Goal: Information Seeking & Learning: Learn about a topic

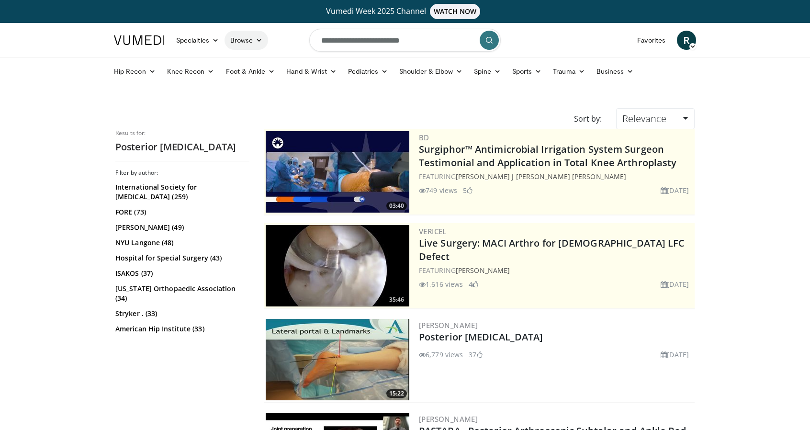
drag, startPoint x: 430, startPoint y: 39, endPoint x: 254, endPoint y: 38, distance: 176.6
click at [264, 39] on nav "Specialties Adult & Family Medicine Allergy, Asthma, Immunology Anesthesiology …" at bounding box center [405, 40] width 594 height 34
type input "**********"
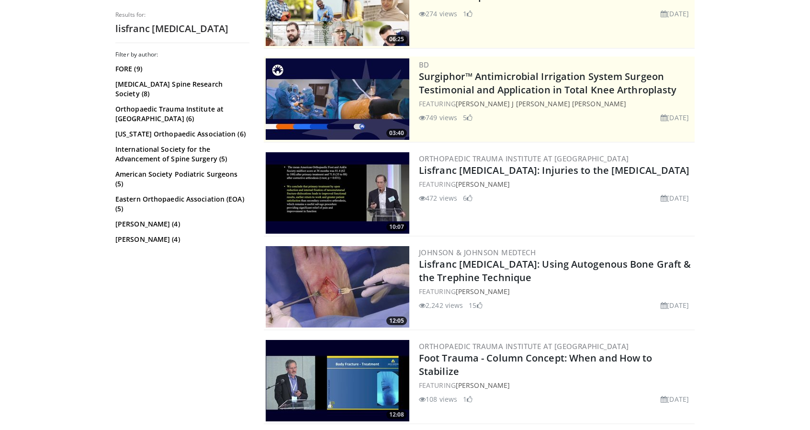
scroll to position [239, 0]
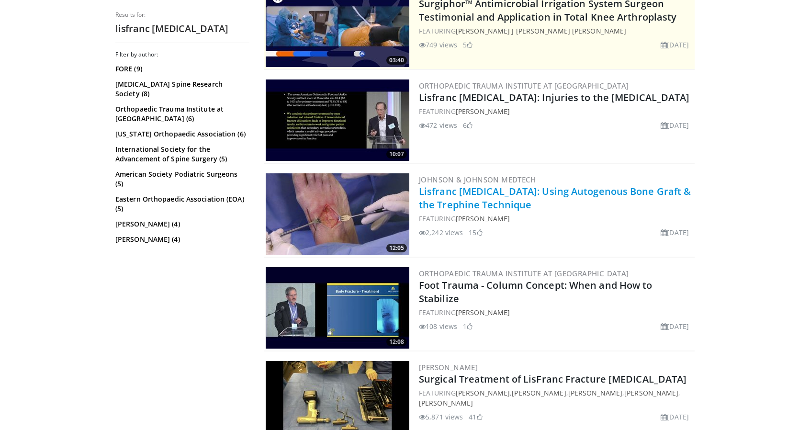
click at [460, 203] on link "Lisfranc [MEDICAL_DATA]: Using Autogenous Bone Graft & the Trephine Technique" at bounding box center [555, 198] width 272 height 26
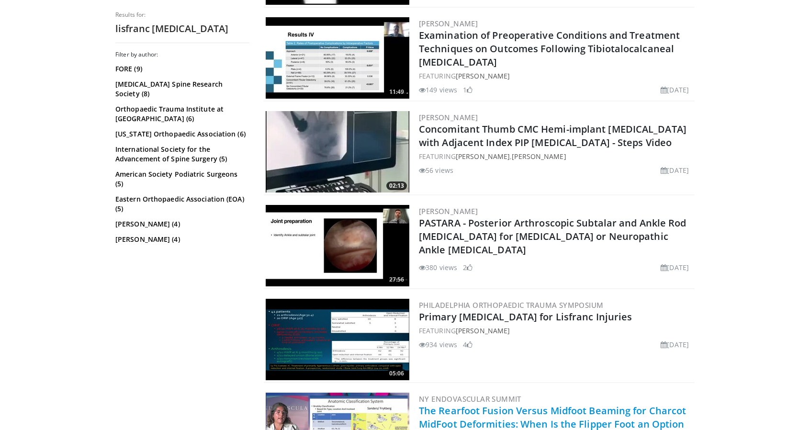
scroll to position [1149, 0]
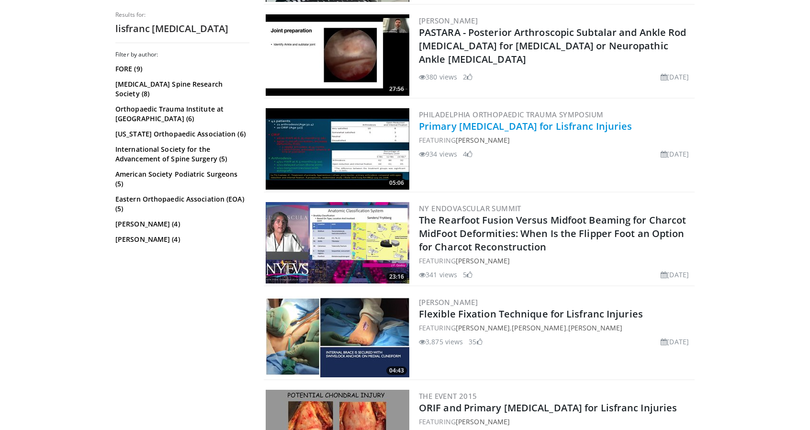
click at [523, 130] on link "Primary [MEDICAL_DATA] for Lisfranc Injuries" at bounding box center [525, 126] width 213 height 13
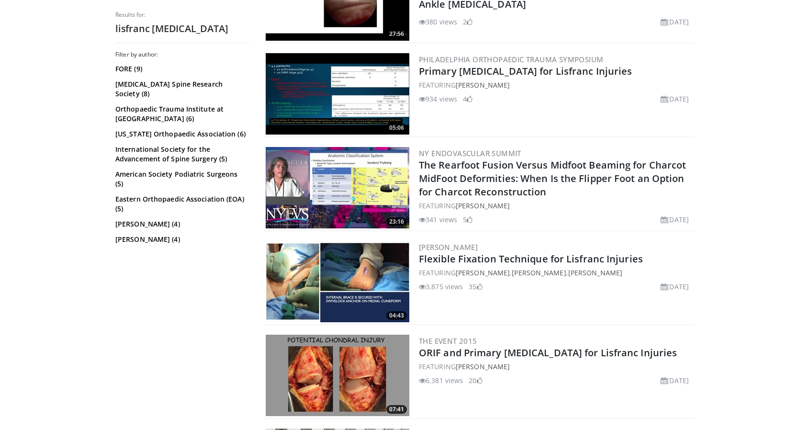
scroll to position [1340, 0]
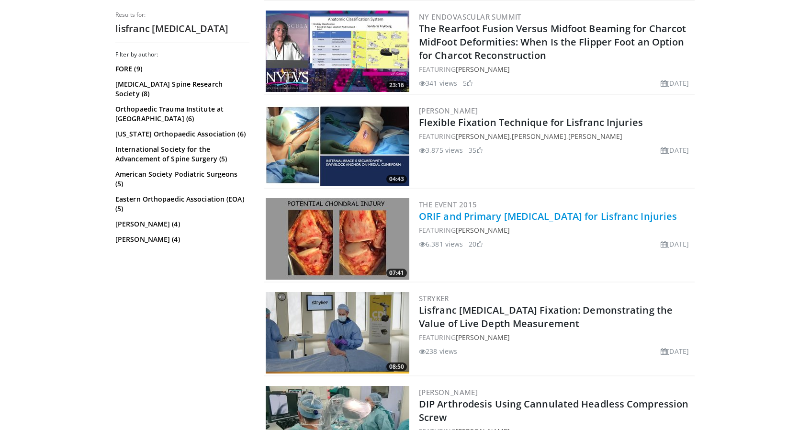
click at [515, 216] on link "ORIF and Primary [MEDICAL_DATA] for Lisfranc Injuries" at bounding box center [548, 216] width 258 height 13
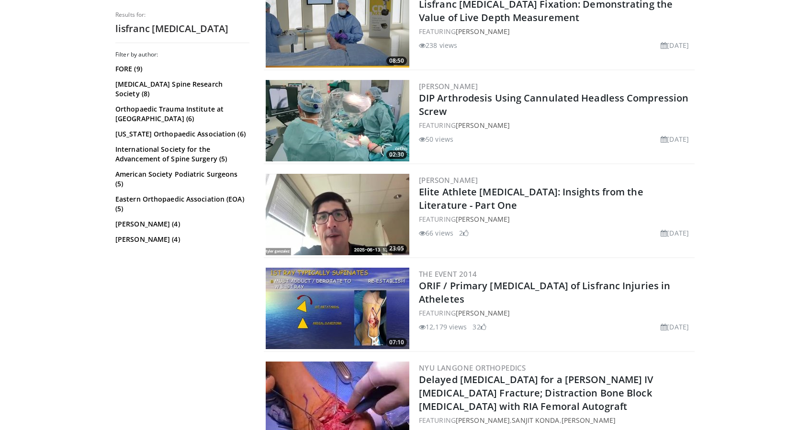
scroll to position [1675, 0]
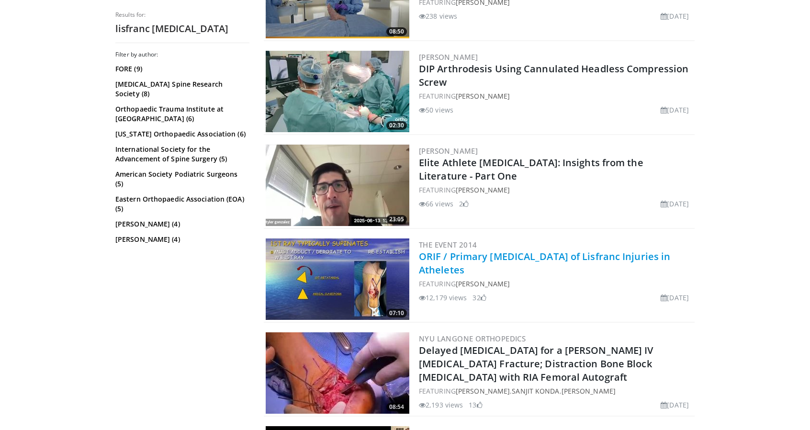
click at [483, 256] on link "ORIF / Primary [MEDICAL_DATA] of Lisfranc Injuries in Atheletes" at bounding box center [544, 263] width 251 height 26
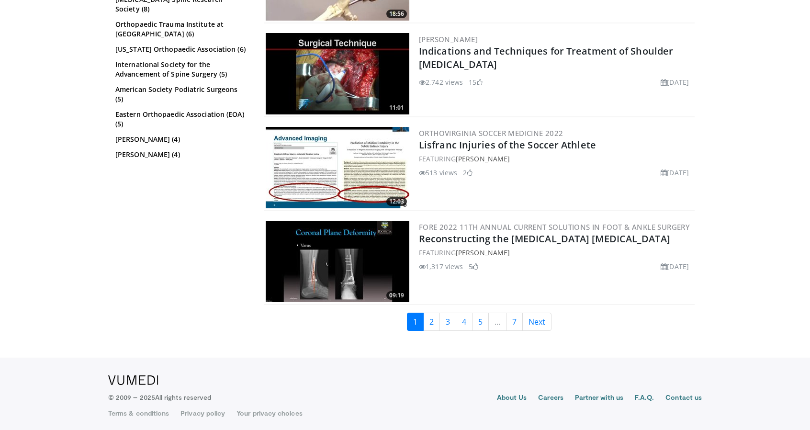
scroll to position [2258, 0]
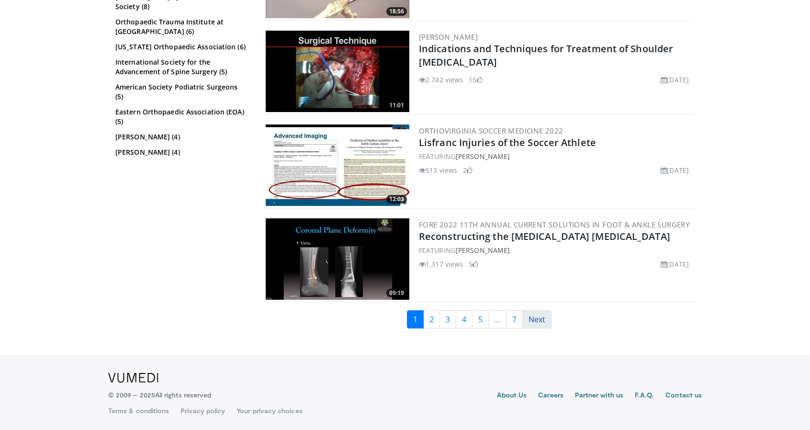
click at [539, 317] on link "Next" at bounding box center [536, 319] width 29 height 18
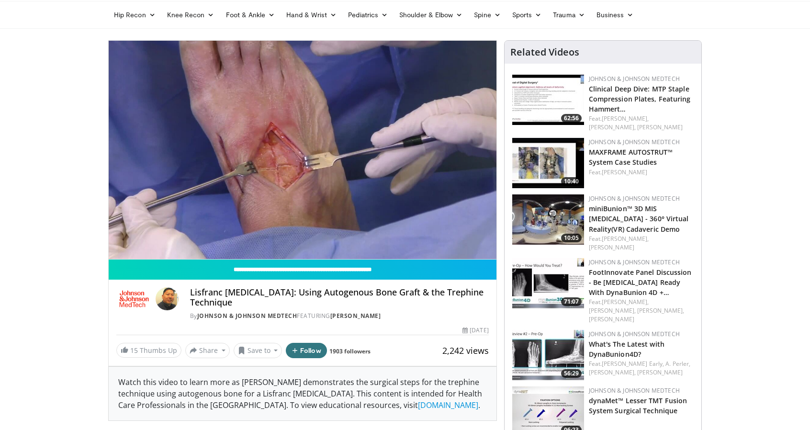
scroll to position [48, 0]
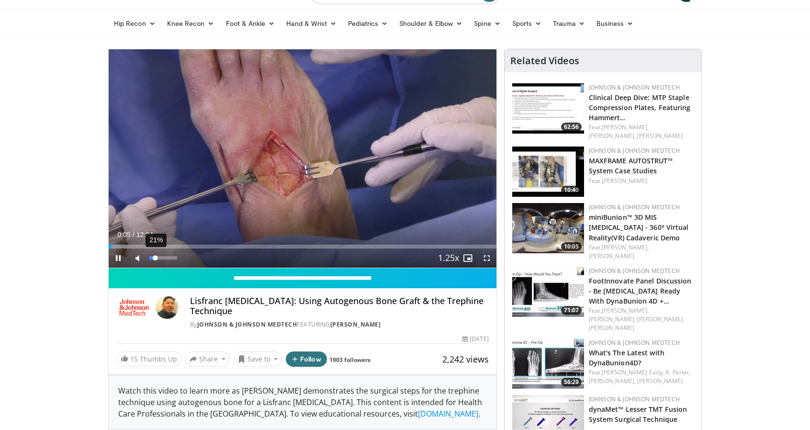
drag, startPoint x: 171, startPoint y: 259, endPoint x: 155, endPoint y: 261, distance: 16.9
click at [155, 261] on video-js "**********" at bounding box center [303, 158] width 388 height 219
click at [118, 245] on div "Progress Bar" at bounding box center [117, 247] width 1 height 4
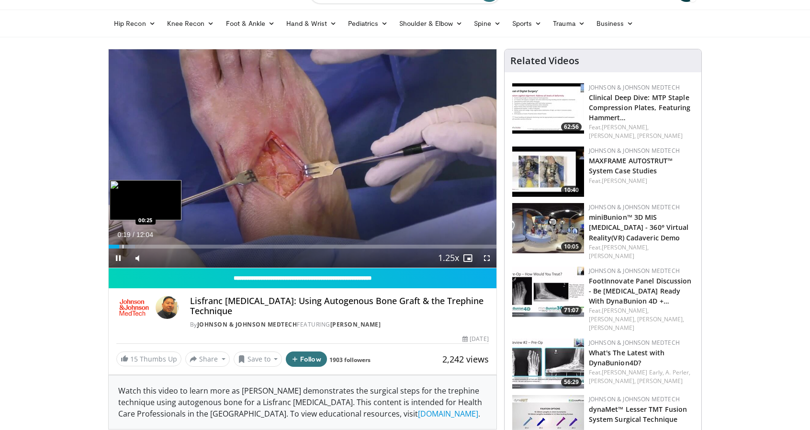
click at [134, 245] on div "Loaded : 6.84% 00:19 00:25" at bounding box center [303, 247] width 388 height 4
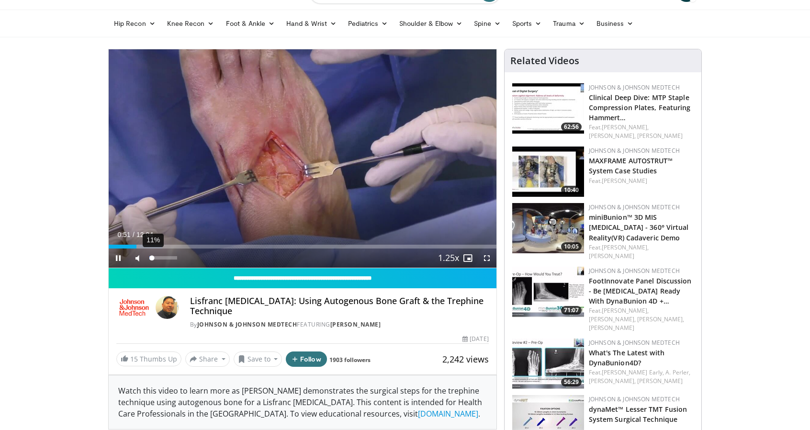
click at [152, 260] on video-js "**********" at bounding box center [303, 158] width 388 height 219
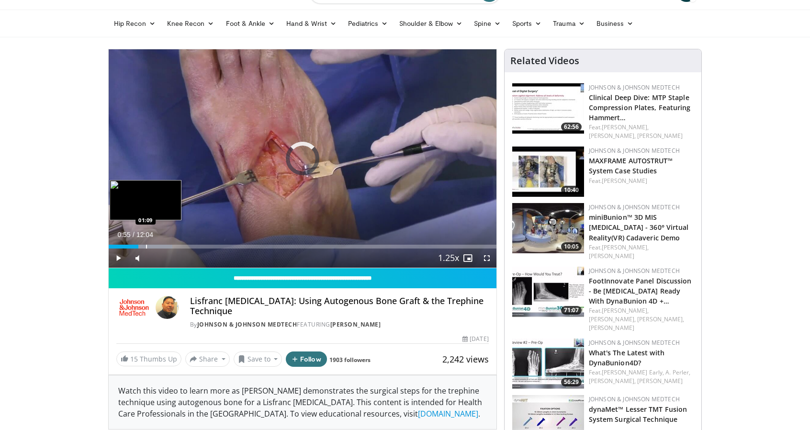
click at [146, 247] on div "Progress Bar" at bounding box center [146, 247] width 1 height 4
click at [156, 246] on div "Progress Bar" at bounding box center [156, 247] width 1 height 4
click at [145, 246] on div "Loaded : 22.10% 01:08 01:08" at bounding box center [303, 247] width 388 height 4
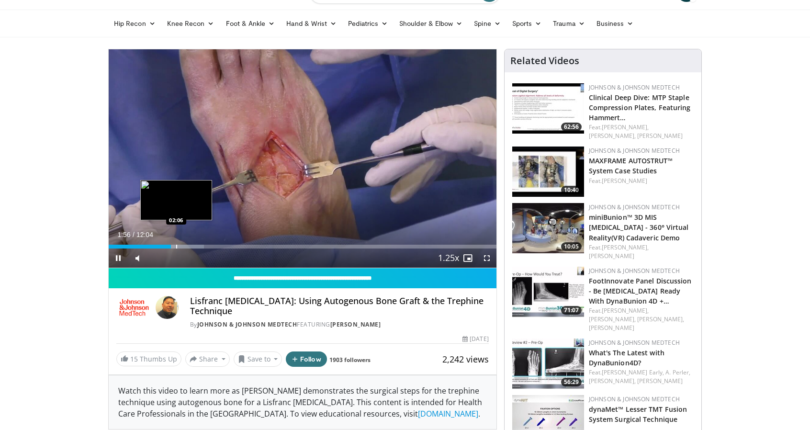
click at [177, 247] on div "Progress Bar" at bounding box center [176, 247] width 1 height 4
click at [187, 245] on div "Progress Bar" at bounding box center [186, 247] width 47 height 4
click at [198, 245] on div "Loaded : 28.74% 02:48 02:49" at bounding box center [303, 247] width 388 height 4
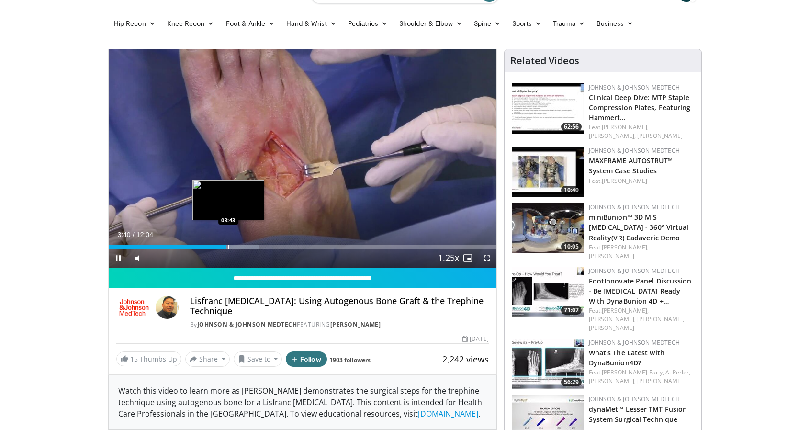
click at [228, 246] on div "Progress Bar" at bounding box center [228, 247] width 1 height 4
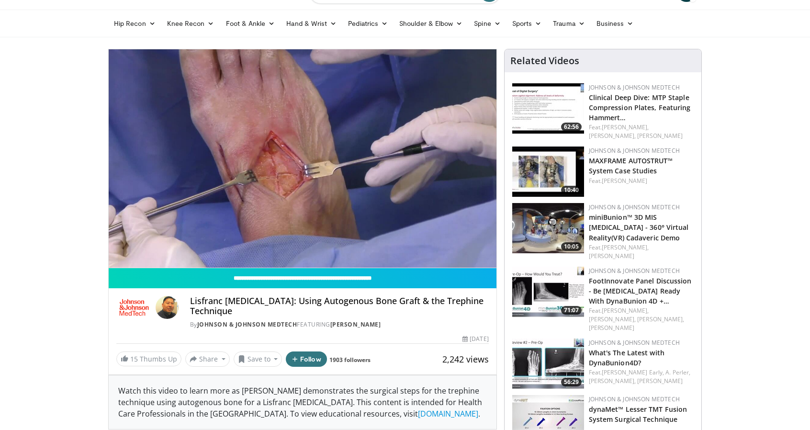
click at [231, 264] on div "Progress Bar" at bounding box center [230, 266] width 1 height 4
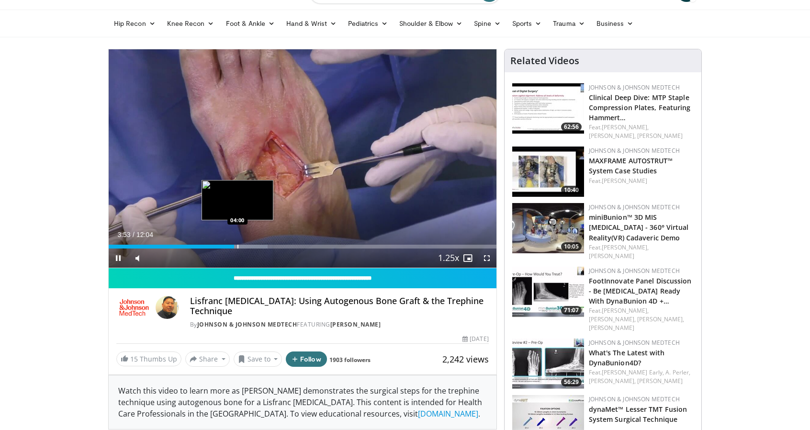
click at [240, 246] on div "Loaded : 41.06% 03:54 04:00" at bounding box center [303, 247] width 388 height 4
click at [252, 247] on div "Progress Bar" at bounding box center [252, 247] width 1 height 4
click at [260, 246] on div "Progress Bar" at bounding box center [260, 247] width 1 height 4
click at [267, 245] on div "Progress Bar" at bounding box center [266, 247] width 1 height 4
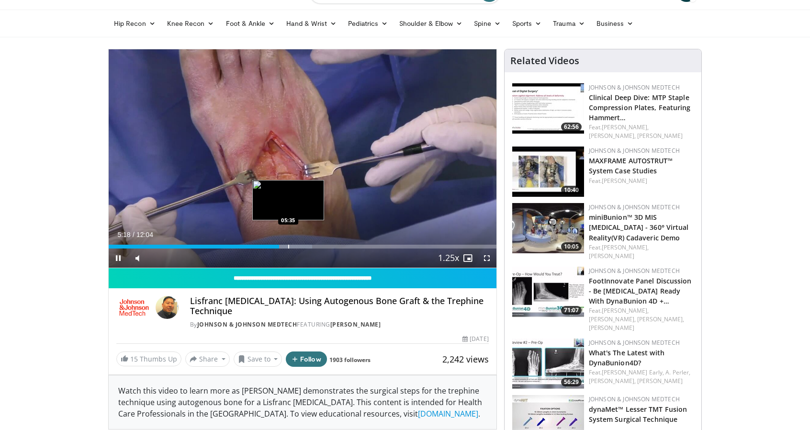
click at [289, 245] on div "Progress Bar" at bounding box center [288, 247] width 1 height 4
click at [301, 246] on div "Progress Bar" at bounding box center [301, 247] width 1 height 4
click at [292, 246] on div "Progress Bar" at bounding box center [292, 247] width 1 height 4
click at [274, 243] on div "Loaded : 58.86% 05:45 05:21" at bounding box center [303, 243] width 388 height 9
click at [259, 245] on div "Progress Bar" at bounding box center [259, 247] width 1 height 4
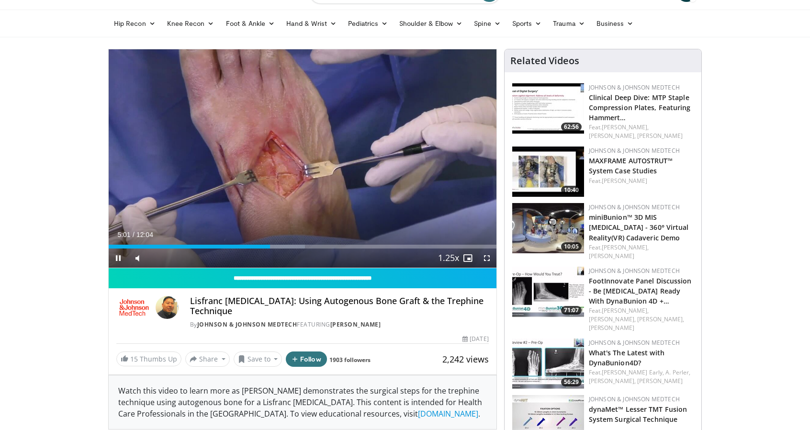
click at [286, 248] on div "Current Time 5:01 / Duration 12:04 Pause Skip Backward Skip Forward Mute 0% Loa…" at bounding box center [303, 257] width 388 height 19
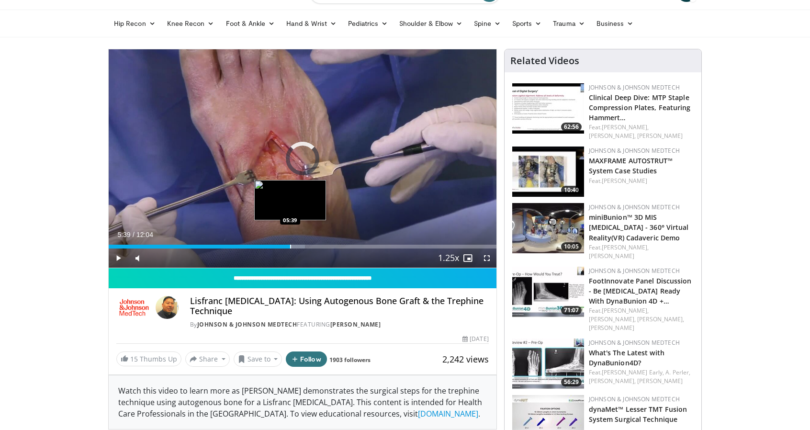
click at [290, 247] on div "Progress Bar" at bounding box center [290, 247] width 1 height 4
click at [302, 246] on div "Progress Bar" at bounding box center [302, 247] width 1 height 4
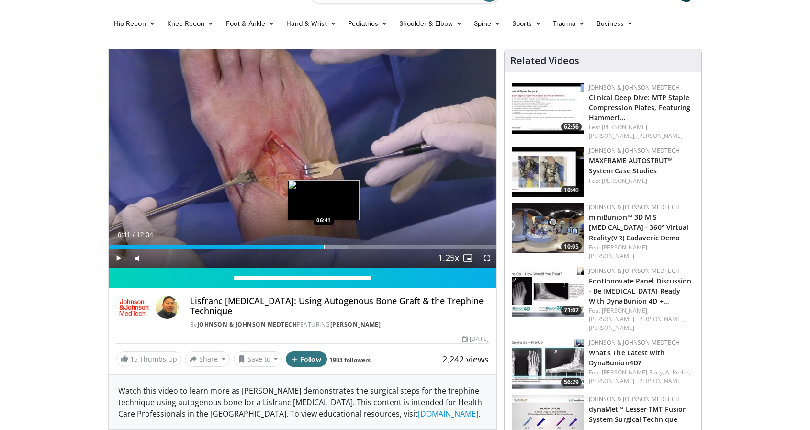
click at [324, 244] on div "Loaded : 61.60% 06:41 06:41" at bounding box center [303, 243] width 388 height 9
click at [328, 244] on div "Loaded : 61.60% 06:43 06:48" at bounding box center [303, 243] width 388 height 9
click at [335, 245] on div "Progress Bar" at bounding box center [334, 247] width 1 height 4
click at [345, 245] on div "Loaded : 67.07% 07:06 07:19" at bounding box center [303, 247] width 388 height 4
click at [355, 245] on div "Progress Bar" at bounding box center [355, 247] width 1 height 4
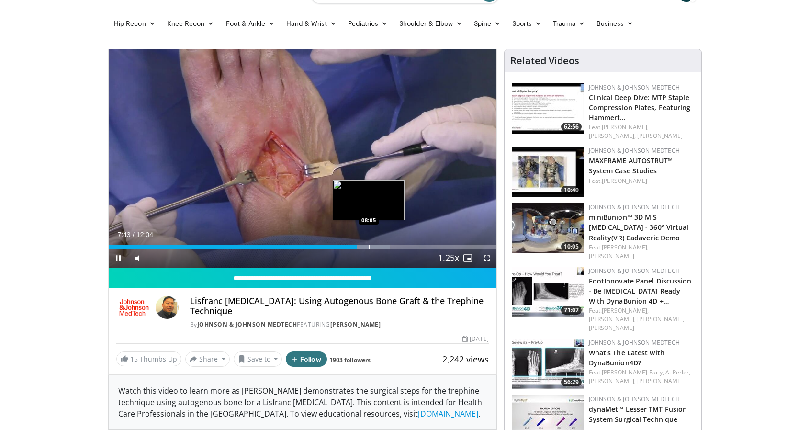
click at [369, 244] on div "10 seconds Tap to unmute" at bounding box center [303, 158] width 388 height 218
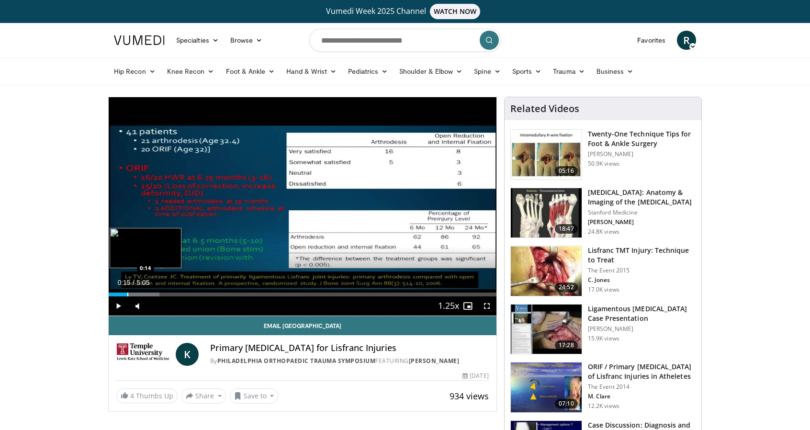
click at [127, 292] on div "Progress Bar" at bounding box center [127, 294] width 1 height 4
click at [142, 294] on div "Progress Bar" at bounding box center [141, 294] width 1 height 4
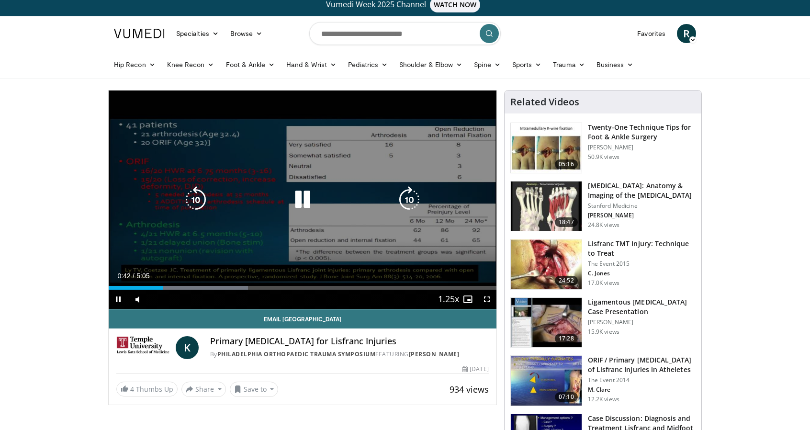
scroll to position [48, 0]
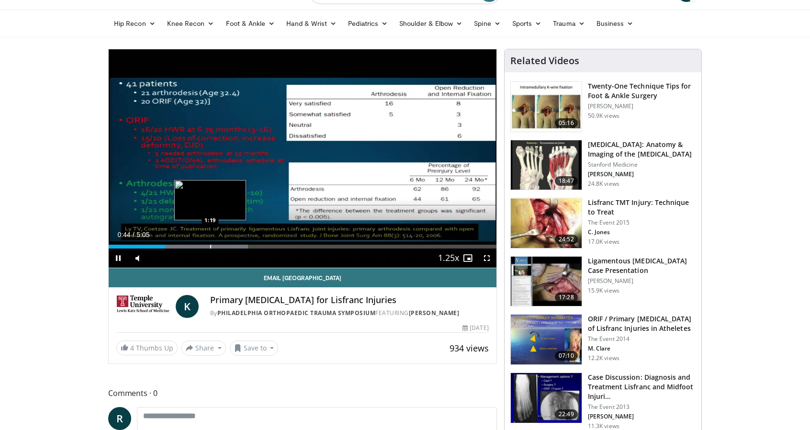
click at [210, 246] on div "Progress Bar" at bounding box center [210, 247] width 1 height 4
click at [237, 247] on div "Progress Bar" at bounding box center [237, 247] width 1 height 4
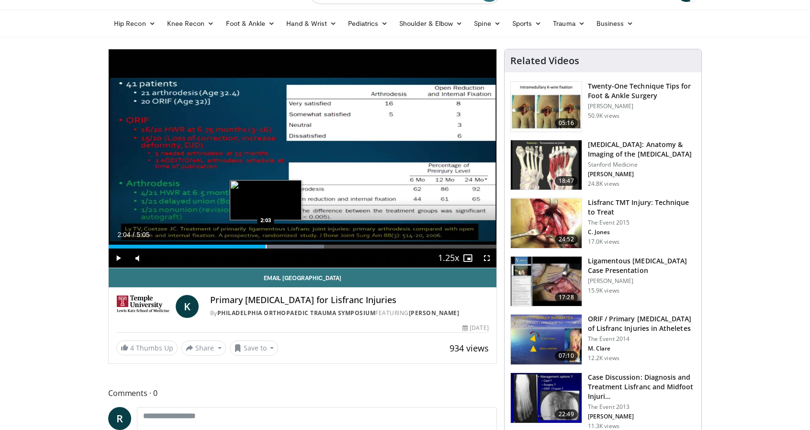
click at [266, 247] on div "Progress Bar" at bounding box center [266, 247] width 1 height 4
click at [283, 247] on div "Progress Bar" at bounding box center [282, 247] width 1 height 4
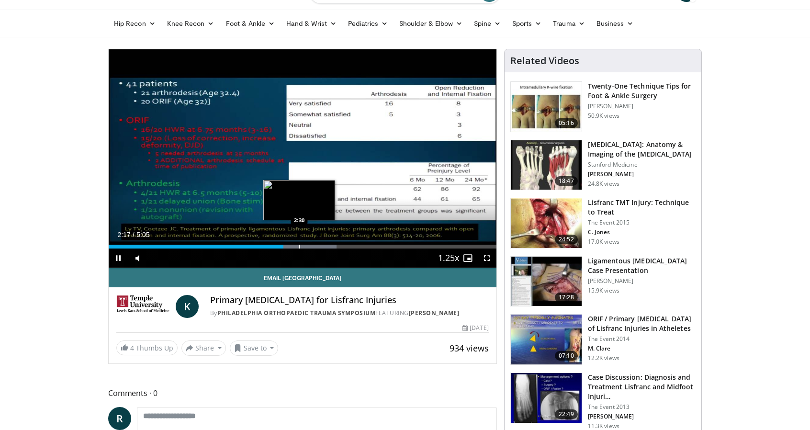
click at [300, 246] on div "Progress Bar" at bounding box center [299, 247] width 1 height 4
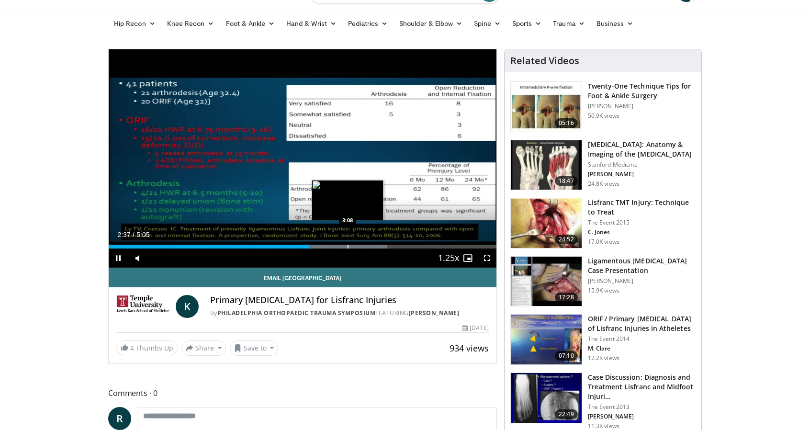
click at [347, 243] on div "Loaded : 71.88% 2:38 3:08" at bounding box center [303, 243] width 388 height 9
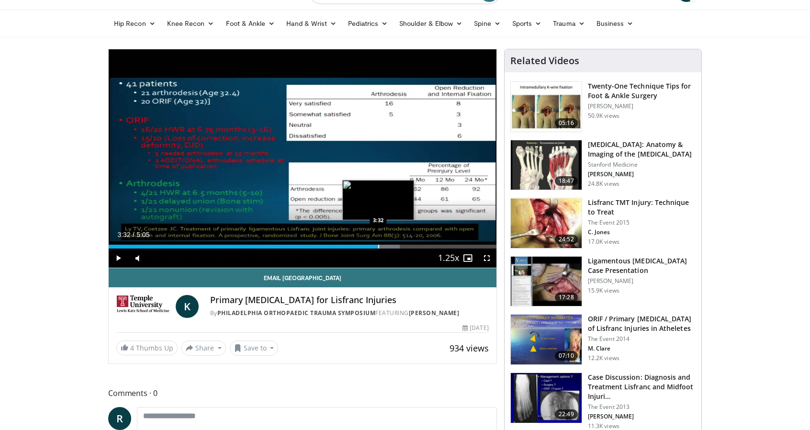
click at [378, 247] on div "Progress Bar" at bounding box center [378, 247] width 1 height 4
click at [399, 247] on div "Progress Bar" at bounding box center [398, 247] width 1 height 4
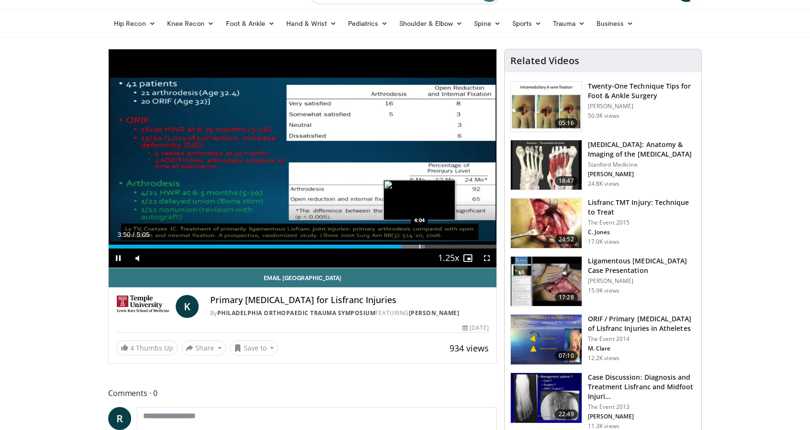
click at [420, 246] on div "Progress Bar" at bounding box center [395, 247] width 62 height 4
click at [442, 245] on div "Progress Bar" at bounding box center [441, 247] width 1 height 4
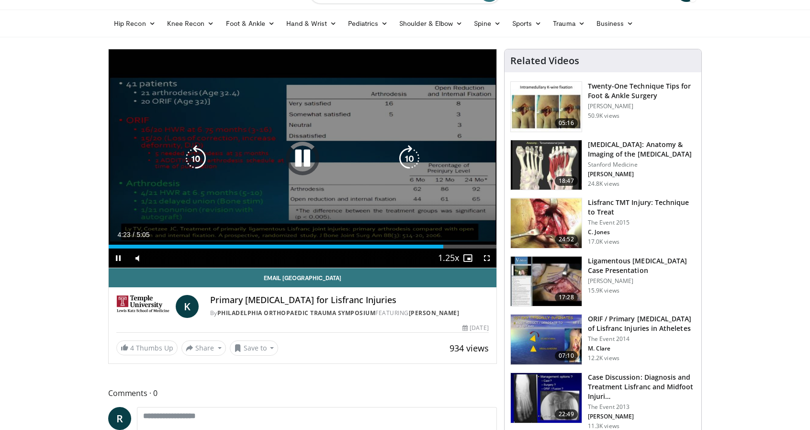
click at [469, 245] on div "10 seconds Tap to unmute" at bounding box center [303, 158] width 388 height 218
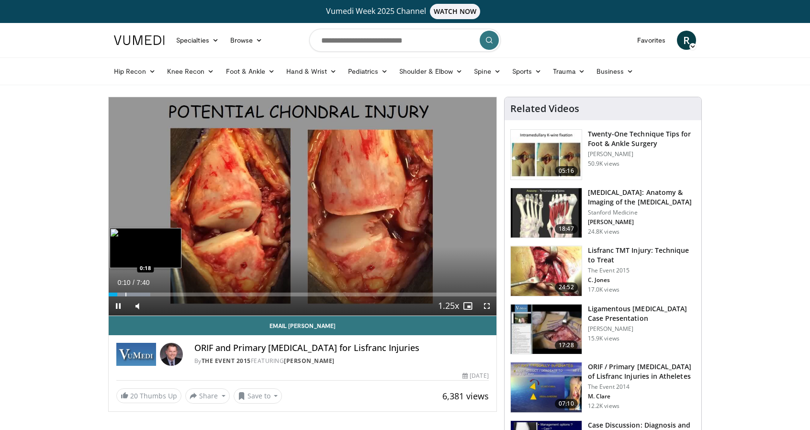
click at [126, 294] on div "Progress Bar" at bounding box center [125, 294] width 1 height 4
click at [137, 294] on div "Progress Bar" at bounding box center [137, 294] width 1 height 4
click at [150, 294] on div "Progress Bar" at bounding box center [149, 294] width 1 height 4
click at [171, 294] on div "Progress Bar" at bounding box center [171, 294] width 1 height 4
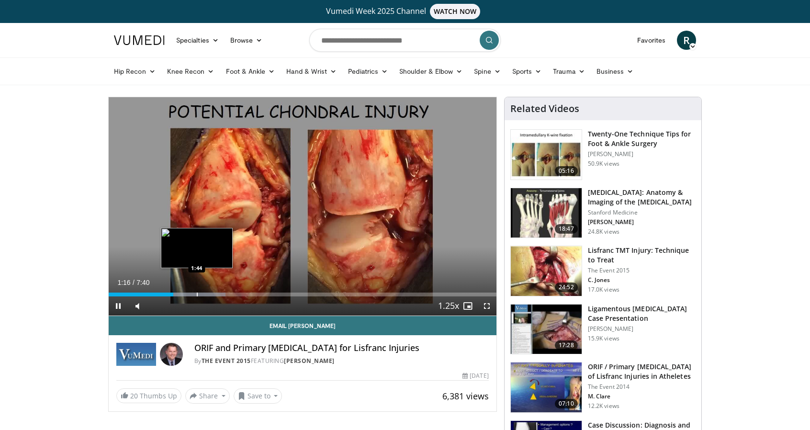
click at [197, 292] on div "Progress Bar" at bounding box center [197, 294] width 1 height 4
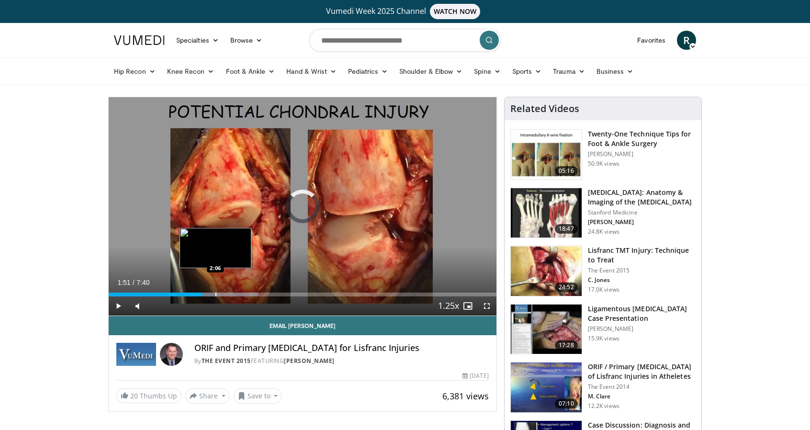
click at [215, 291] on div "Loaded : 38.68% 1:51 2:06" at bounding box center [303, 291] width 388 height 9
click at [233, 292] on div "Progress Bar" at bounding box center [233, 294] width 1 height 4
click at [239, 292] on div "Progress Bar" at bounding box center [239, 294] width 1 height 4
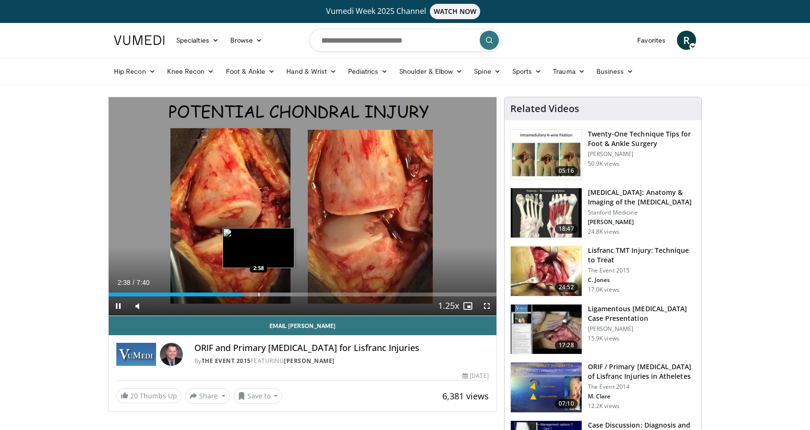
click at [259, 290] on div "Loaded : 47.27% 2:38 2:58" at bounding box center [303, 291] width 388 height 9
click at [291, 293] on div "Progress Bar" at bounding box center [291, 294] width 1 height 4
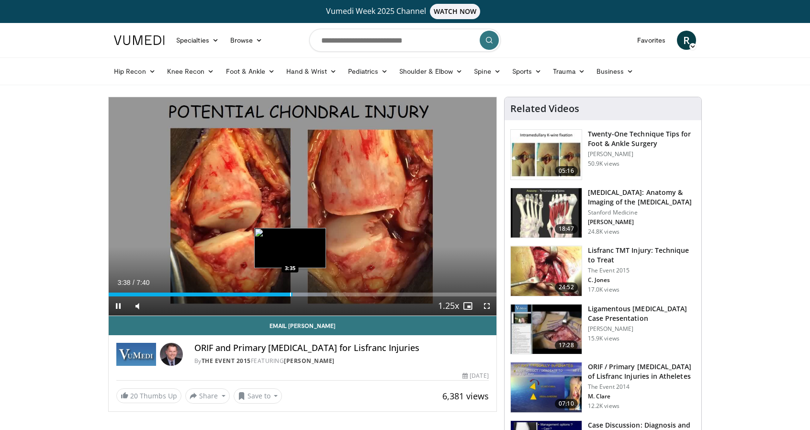
click at [288, 293] on div "Loaded : 56.33% 3:38 3:35" at bounding box center [303, 294] width 388 height 4
click at [284, 295] on div "Progress Bar" at bounding box center [284, 294] width 1 height 4
click at [277, 295] on div "Progress Bar" at bounding box center [277, 294] width 1 height 4
drag, startPoint x: 152, startPoint y: 305, endPoint x: 159, endPoint y: 305, distance: 7.2
click at [159, 305] on div "Volume Level" at bounding box center [154, 305] width 10 height 3
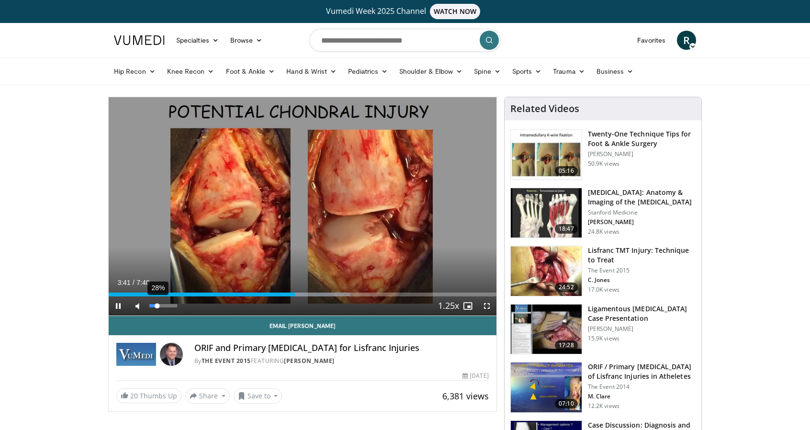
click at [157, 306] on div "Volume Level" at bounding box center [153, 305] width 8 height 3
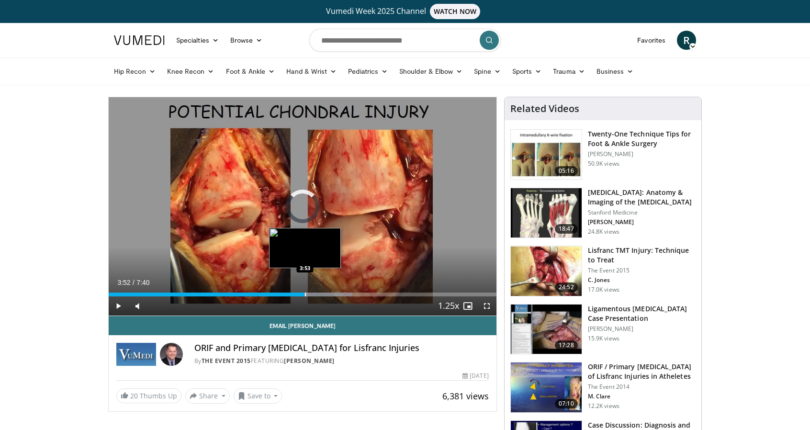
click at [305, 294] on div "Loaded : 62.83% 3:49 3:53" at bounding box center [303, 294] width 388 height 4
click at [309, 294] on div "Loaded : 62.83% 3:54 3:57" at bounding box center [303, 294] width 388 height 4
click at [318, 293] on div "Progress Bar" at bounding box center [318, 294] width 1 height 4
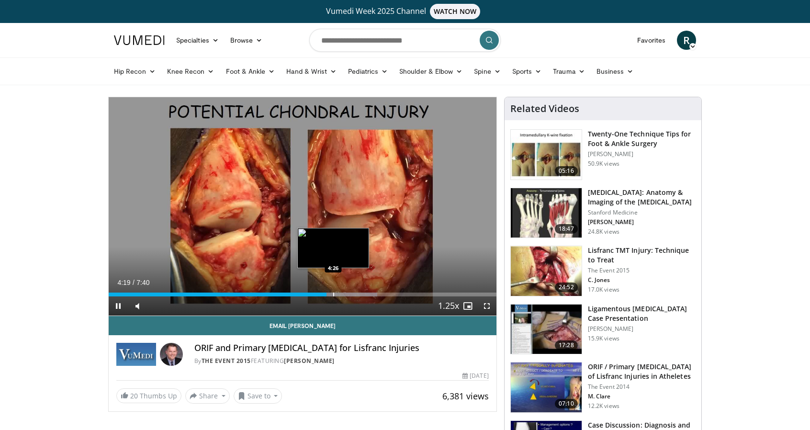
click at [333, 294] on video-js "**********" at bounding box center [303, 206] width 388 height 219
click at [344, 293] on div "Progress Bar" at bounding box center [344, 294] width 1 height 4
click at [350, 293] on div "Progress Bar" at bounding box center [349, 294] width 1 height 4
click at [357, 294] on div "Progress Bar" at bounding box center [357, 294] width 1 height 4
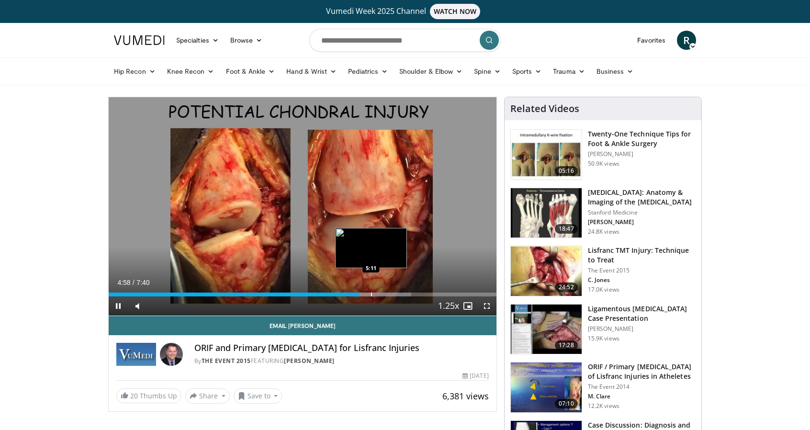
click at [371, 293] on div "Progress Bar" at bounding box center [371, 294] width 1 height 4
click at [370, 293] on div "Progress Bar" at bounding box center [370, 294] width 1 height 4
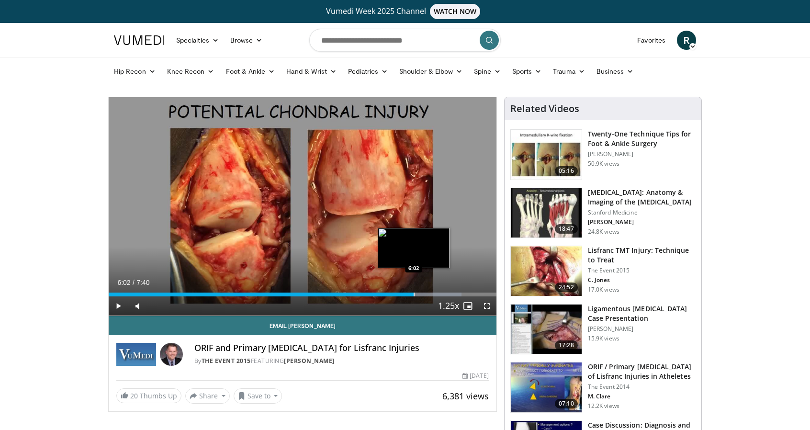
click at [414, 292] on div "Progress Bar" at bounding box center [414, 294] width 1 height 4
click at [428, 293] on div "Progress Bar" at bounding box center [428, 294] width 1 height 4
click at [426, 293] on div "Progress Bar" at bounding box center [426, 294] width 1 height 4
click at [439, 292] on div "Progress Bar" at bounding box center [439, 294] width 1 height 4
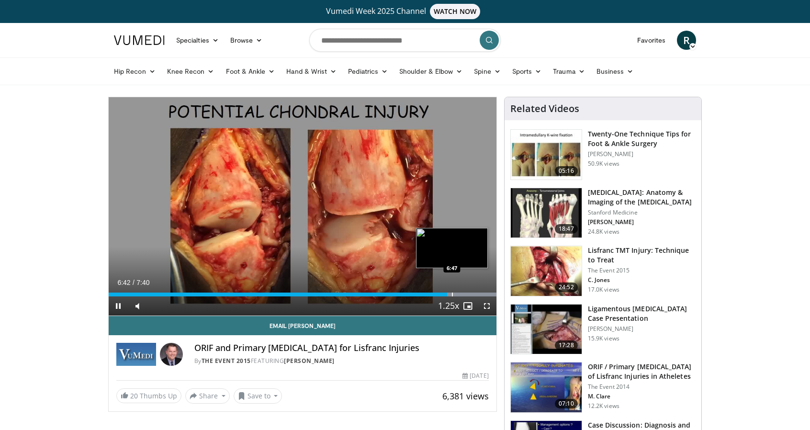
click at [452, 294] on div "Progress Bar" at bounding box center [452, 294] width 1 height 4
click at [464, 293] on div "Progress Bar" at bounding box center [464, 294] width 1 height 4
click at [459, 293] on div "Loaded : 100.00% 6:55 6:56" at bounding box center [303, 294] width 388 height 4
click at [487, 292] on div "Progress Bar" at bounding box center [486, 294] width 1 height 4
click at [492, 293] on video-js "**********" at bounding box center [303, 206] width 388 height 219
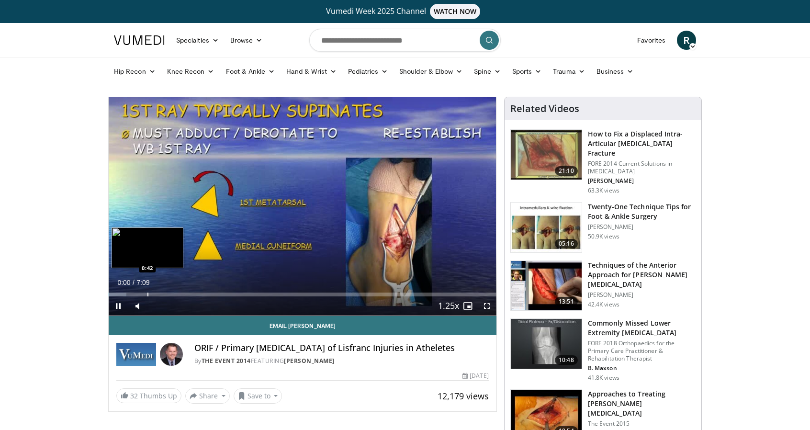
click at [147, 292] on div "Progress Bar" at bounding box center [147, 294] width 1 height 4
click at [176, 291] on div "Loaded : 11.53% 0:43 1:13" at bounding box center [303, 291] width 388 height 9
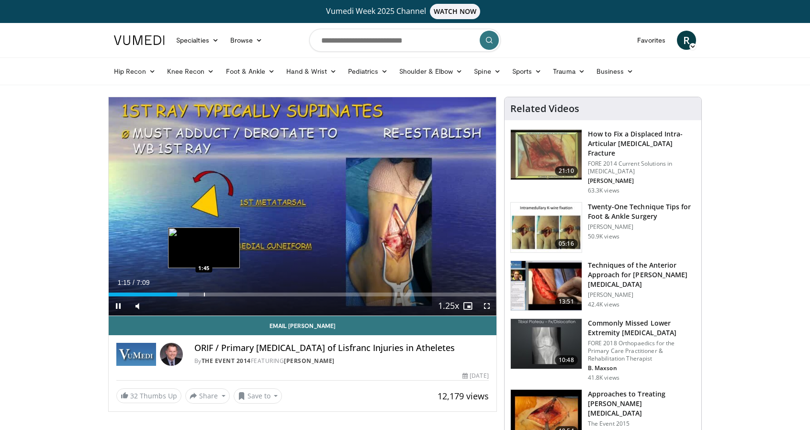
click at [210, 292] on div "Loaded : 20.76% 1:15 1:45" at bounding box center [303, 294] width 388 height 4
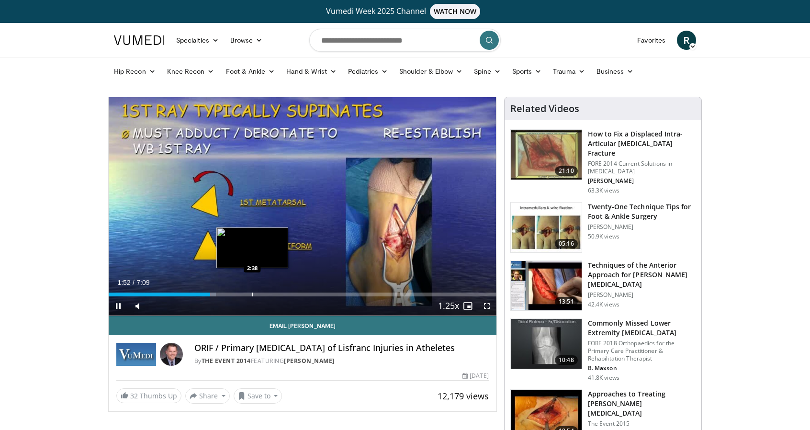
click at [262, 291] on div "Loaded : 27.68% 1:52 2:38" at bounding box center [303, 291] width 388 height 9
click at [325, 296] on div "Current Time 2:50 / Duration 7:09 Pause Skip Backward Skip Forward Mute Loaded …" at bounding box center [303, 305] width 388 height 19
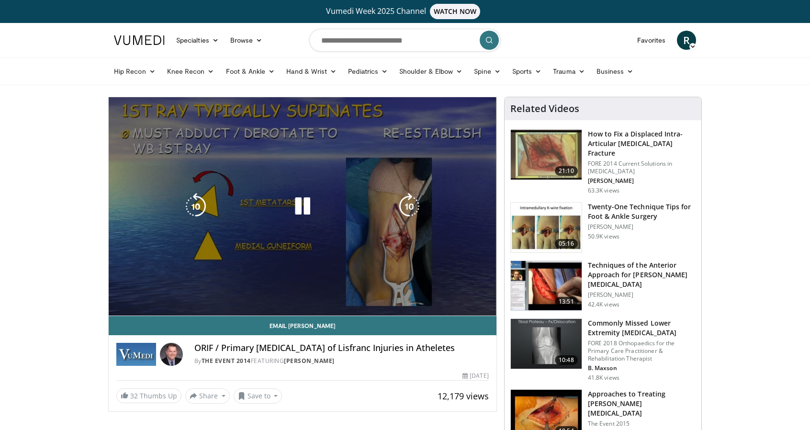
click at [330, 294] on video-js "**********" at bounding box center [303, 206] width 388 height 219
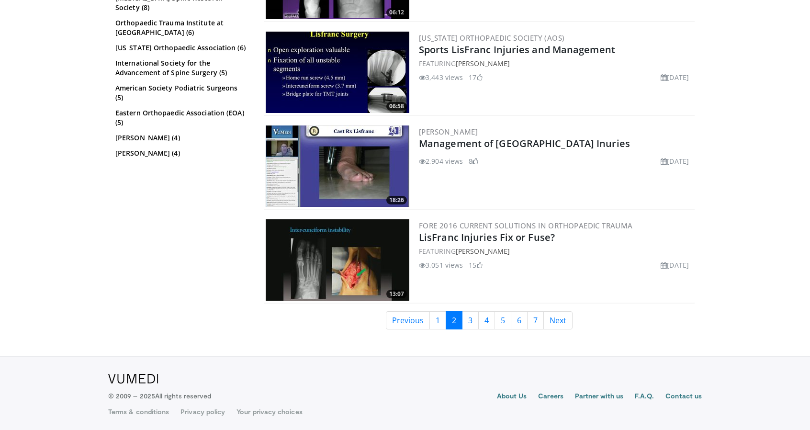
scroll to position [2352, 0]
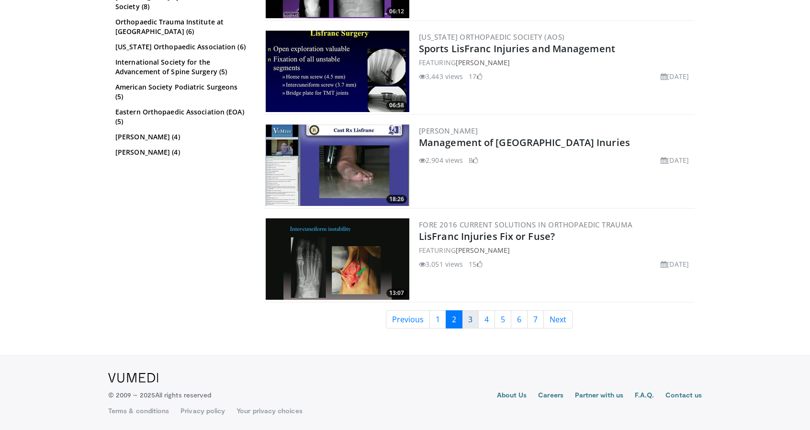
click at [470, 320] on link "3" at bounding box center [470, 319] width 17 height 18
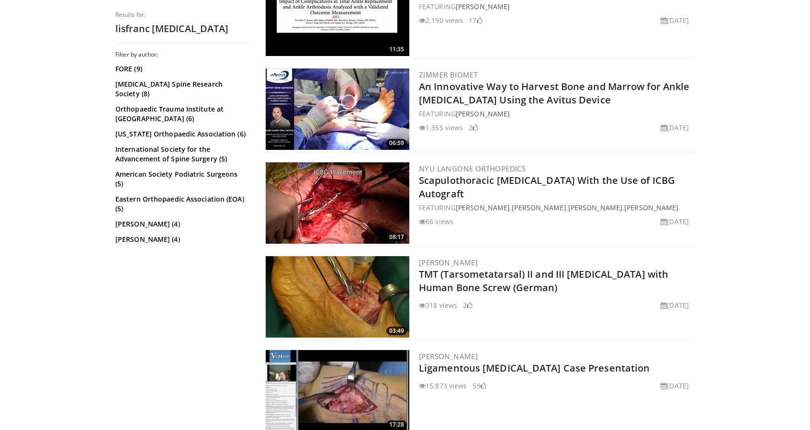
scroll to position [1580, 0]
